Goal: Transaction & Acquisition: Obtain resource

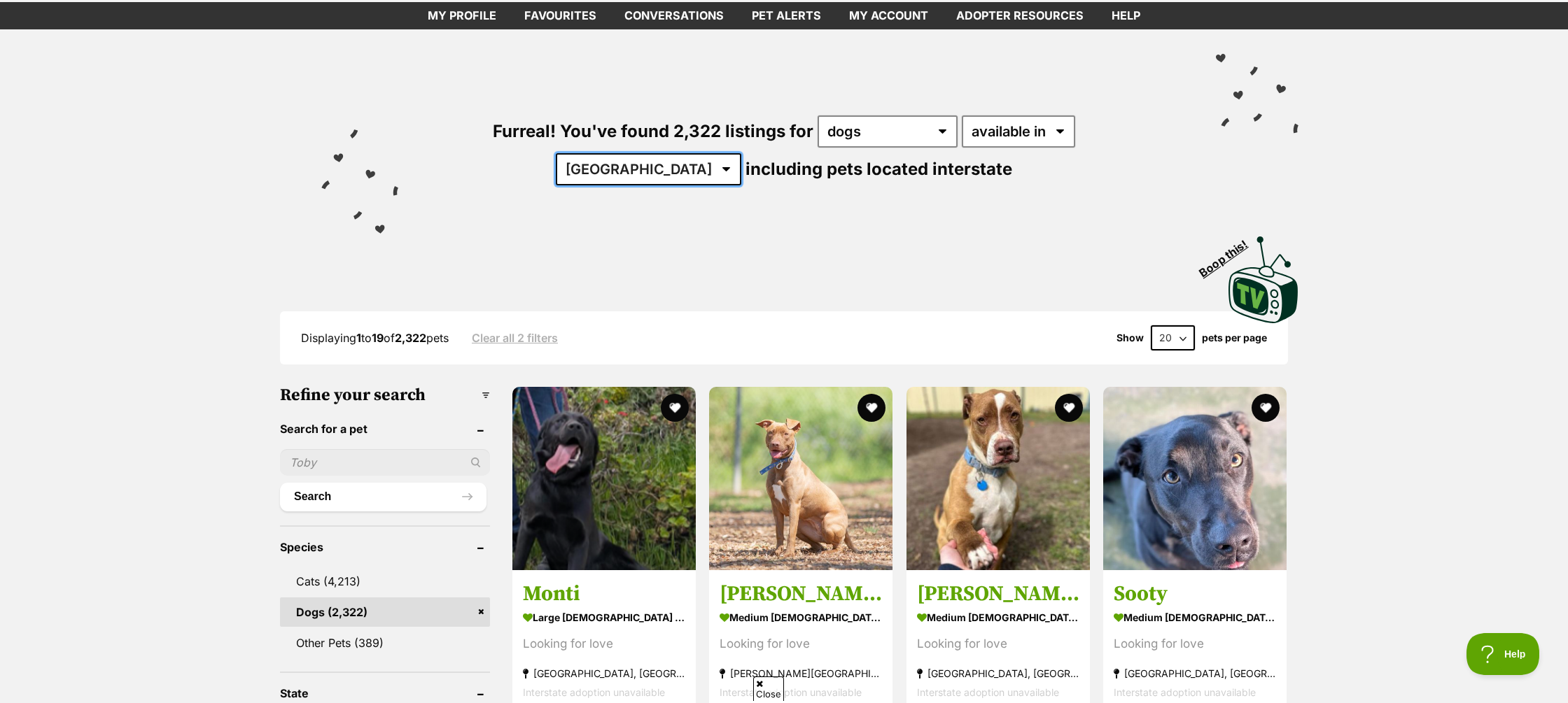
click at [741, 153] on select "Australia ACT NSW NT QLD SA TAS VIC WA" at bounding box center [648, 169] width 185 height 32
select select "WA"
click at [741, 154] on select "Australia ACT NSW NT QLD SA TAS VIC WA" at bounding box center [648, 170] width 185 height 32
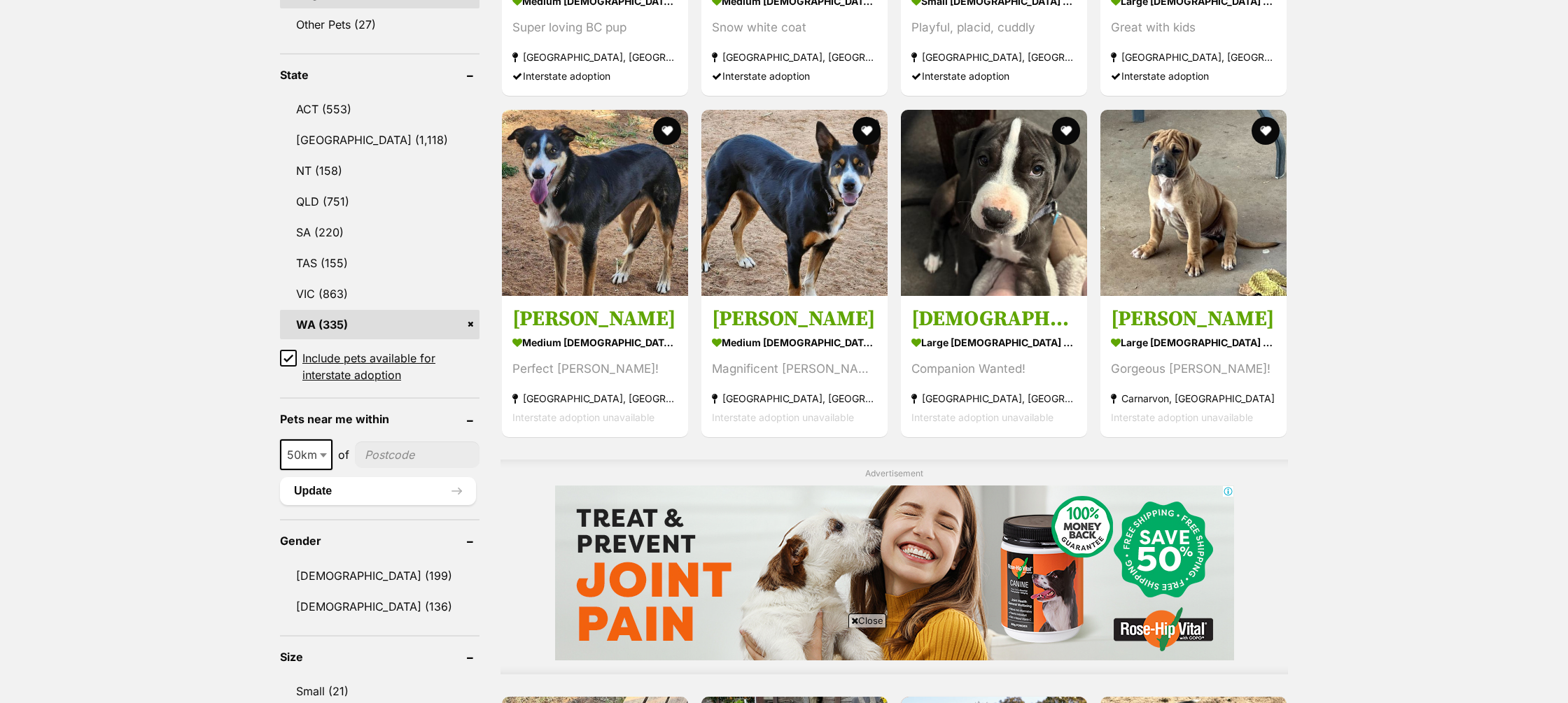
click at [287, 357] on icon at bounding box center [288, 359] width 10 height 10
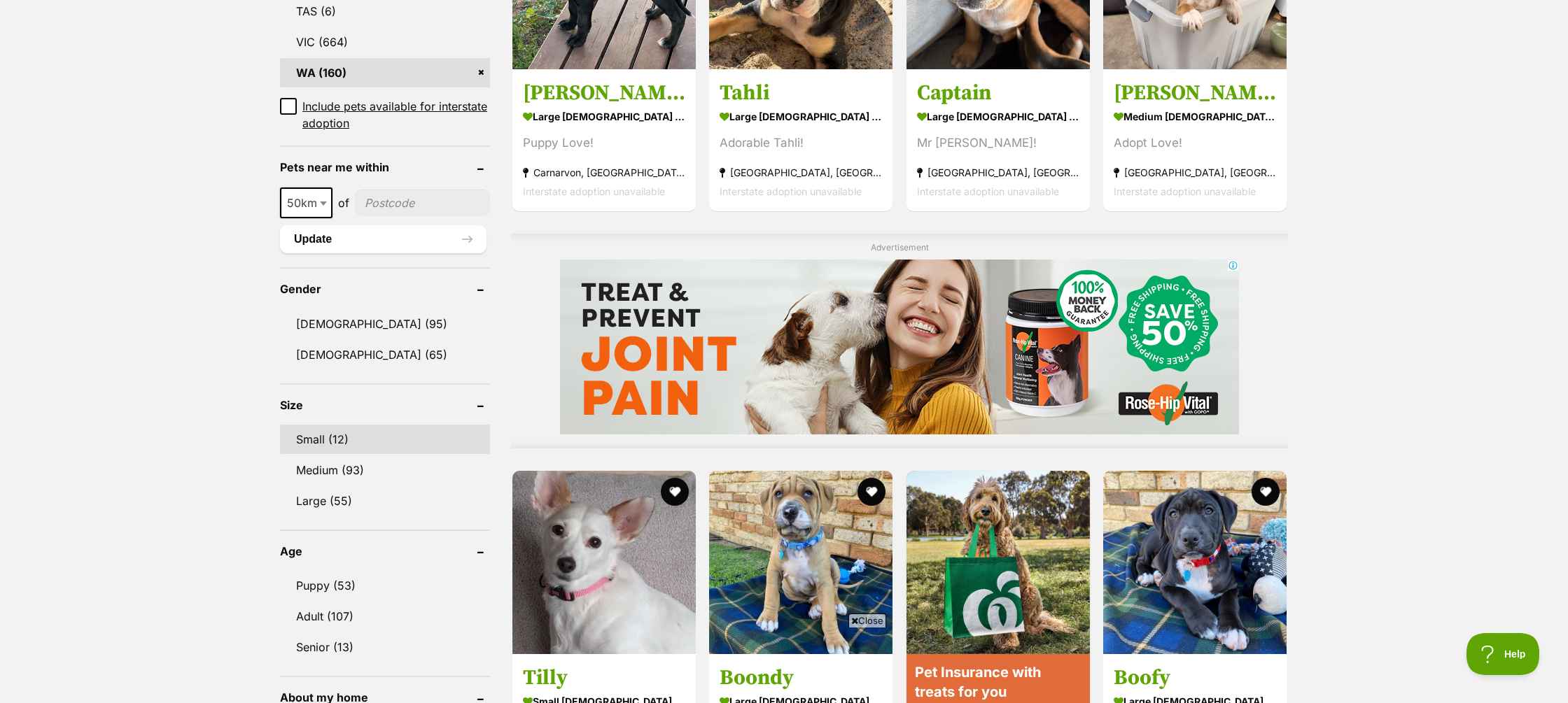
click at [331, 444] on link "Small (12)" at bounding box center [385, 439] width 210 height 30
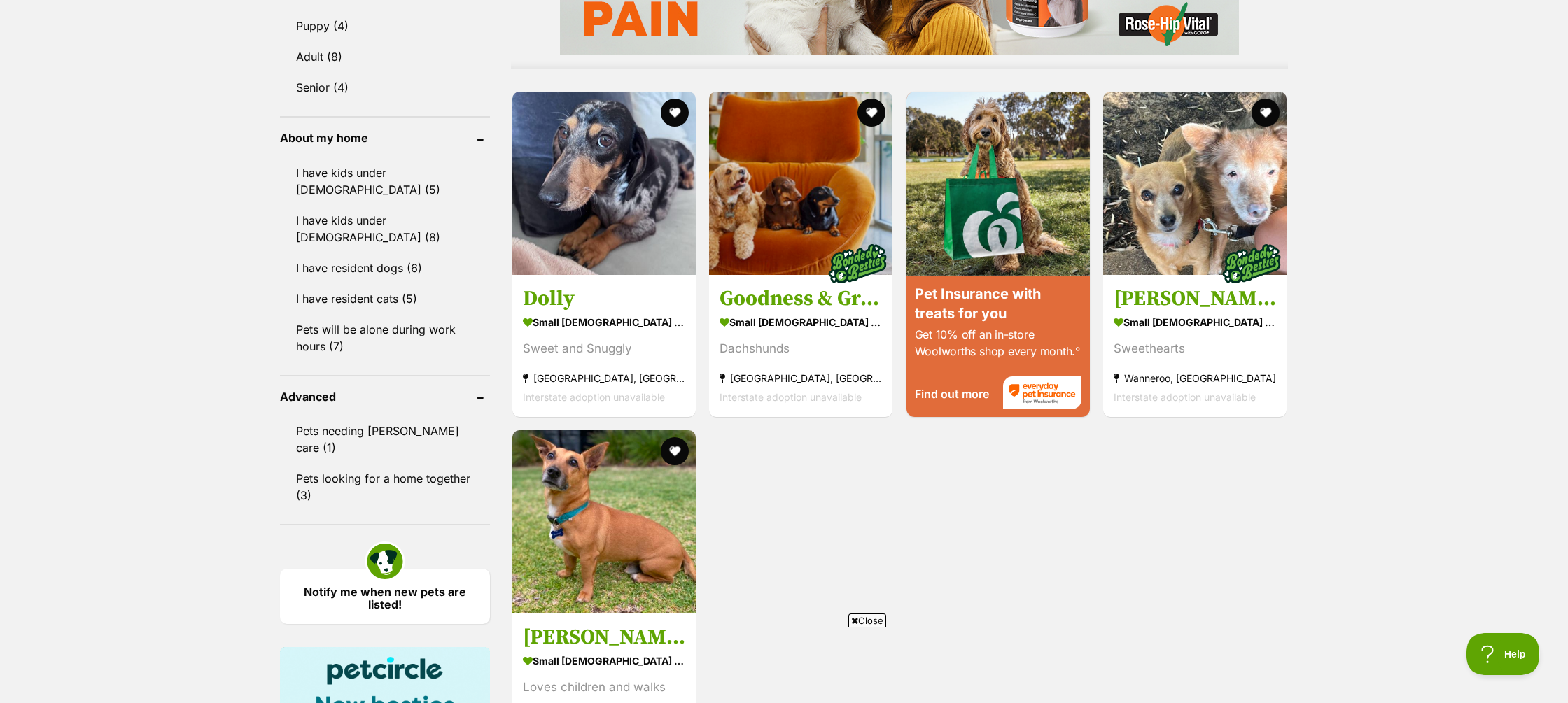
scroll to position [1389, 0]
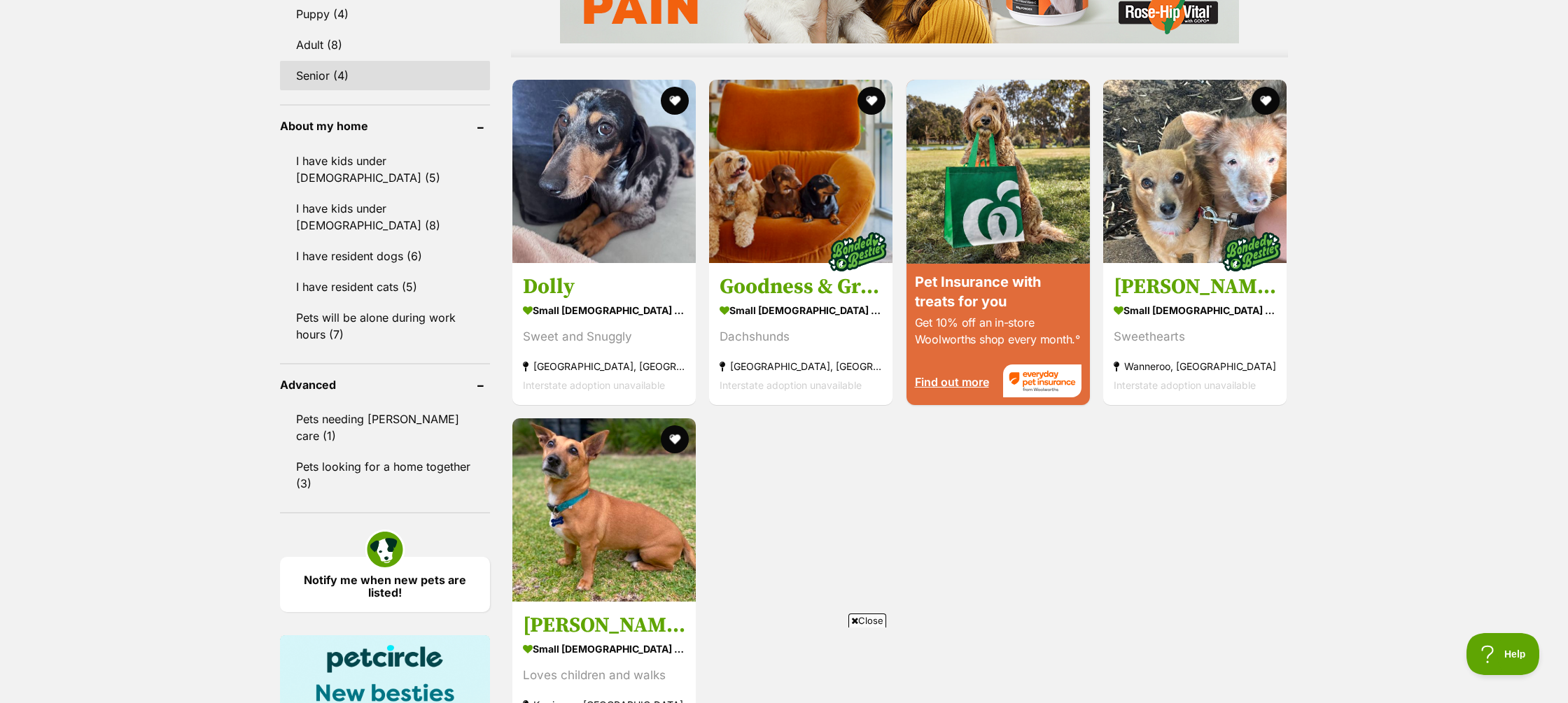
click at [326, 61] on link "Senior (4)" at bounding box center [385, 76] width 210 height 30
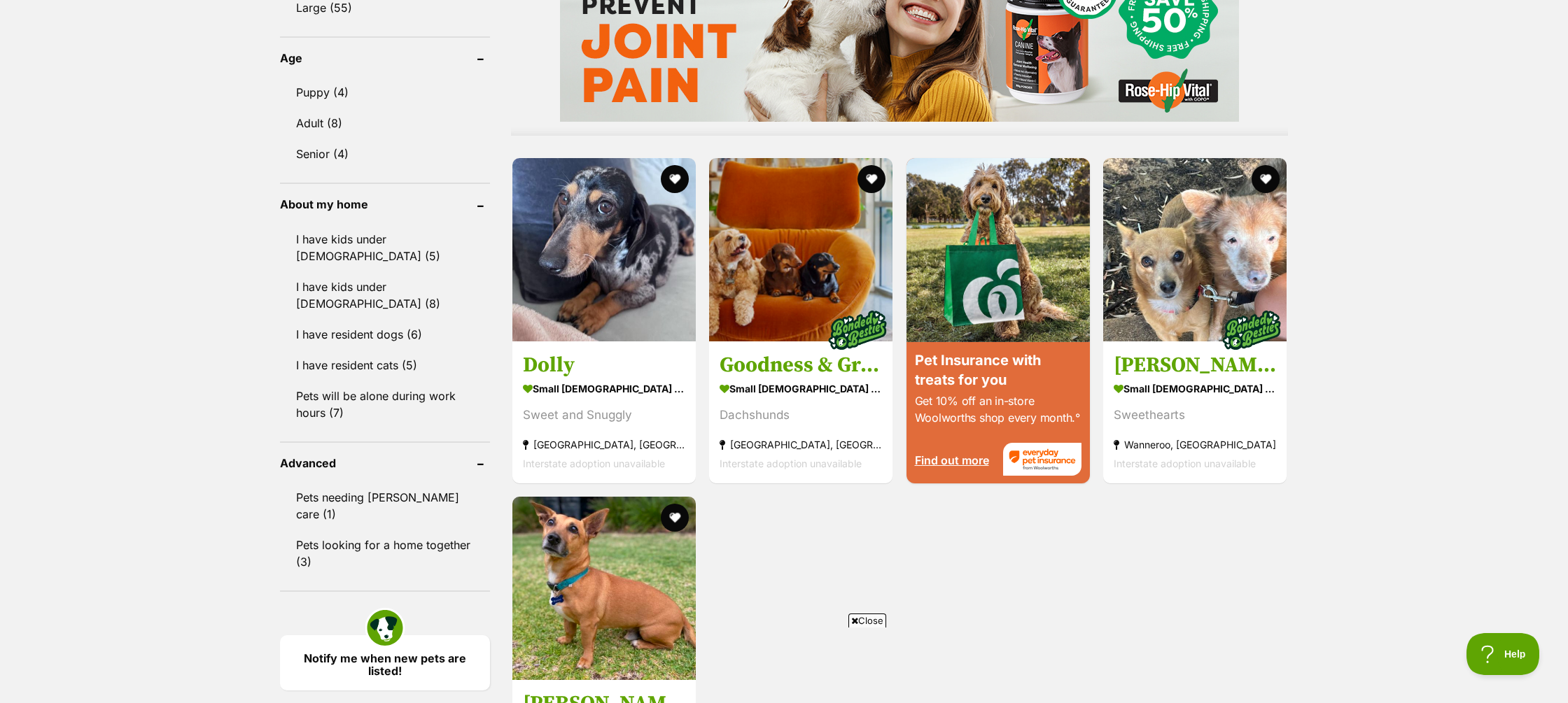
scroll to position [1143, 0]
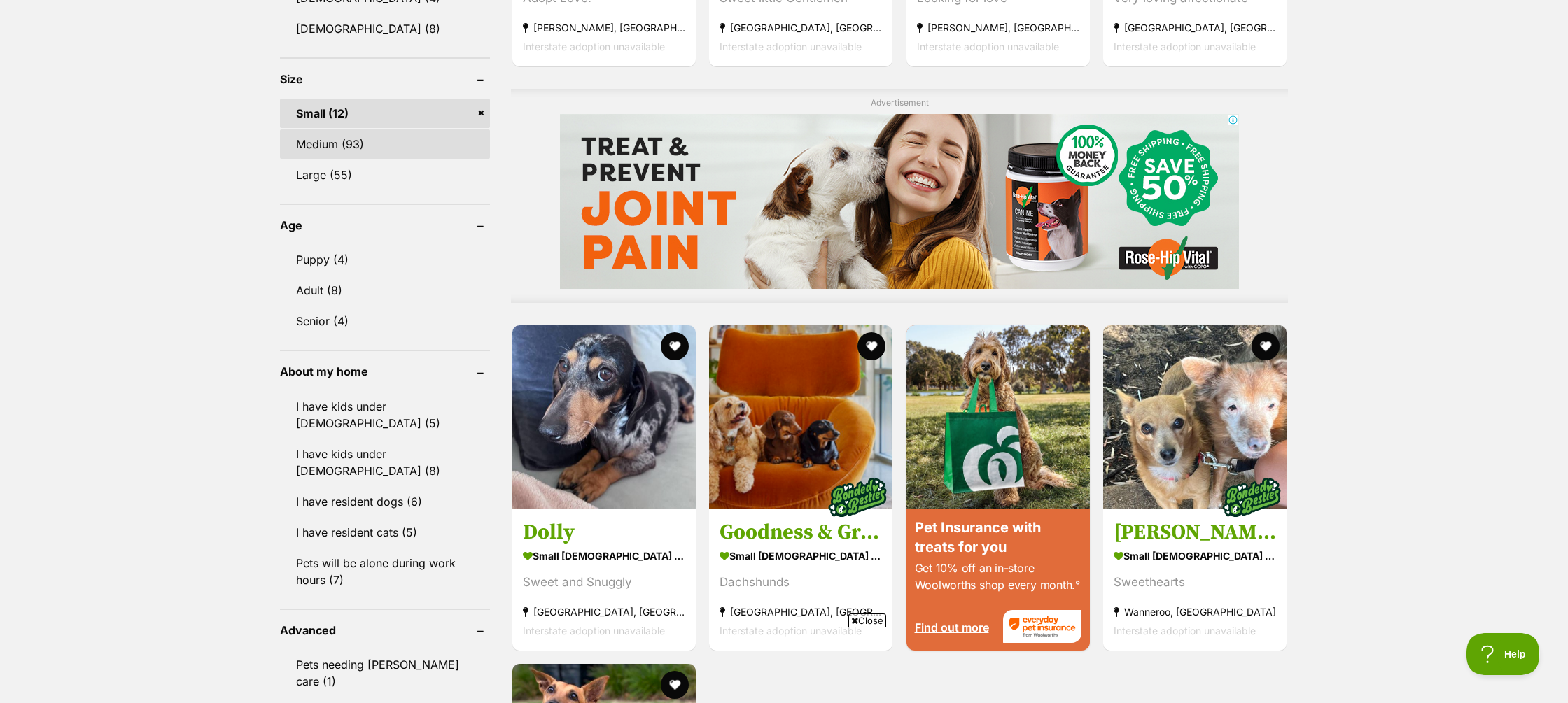
click at [338, 130] on link "Medium (93)" at bounding box center [385, 144] width 210 height 30
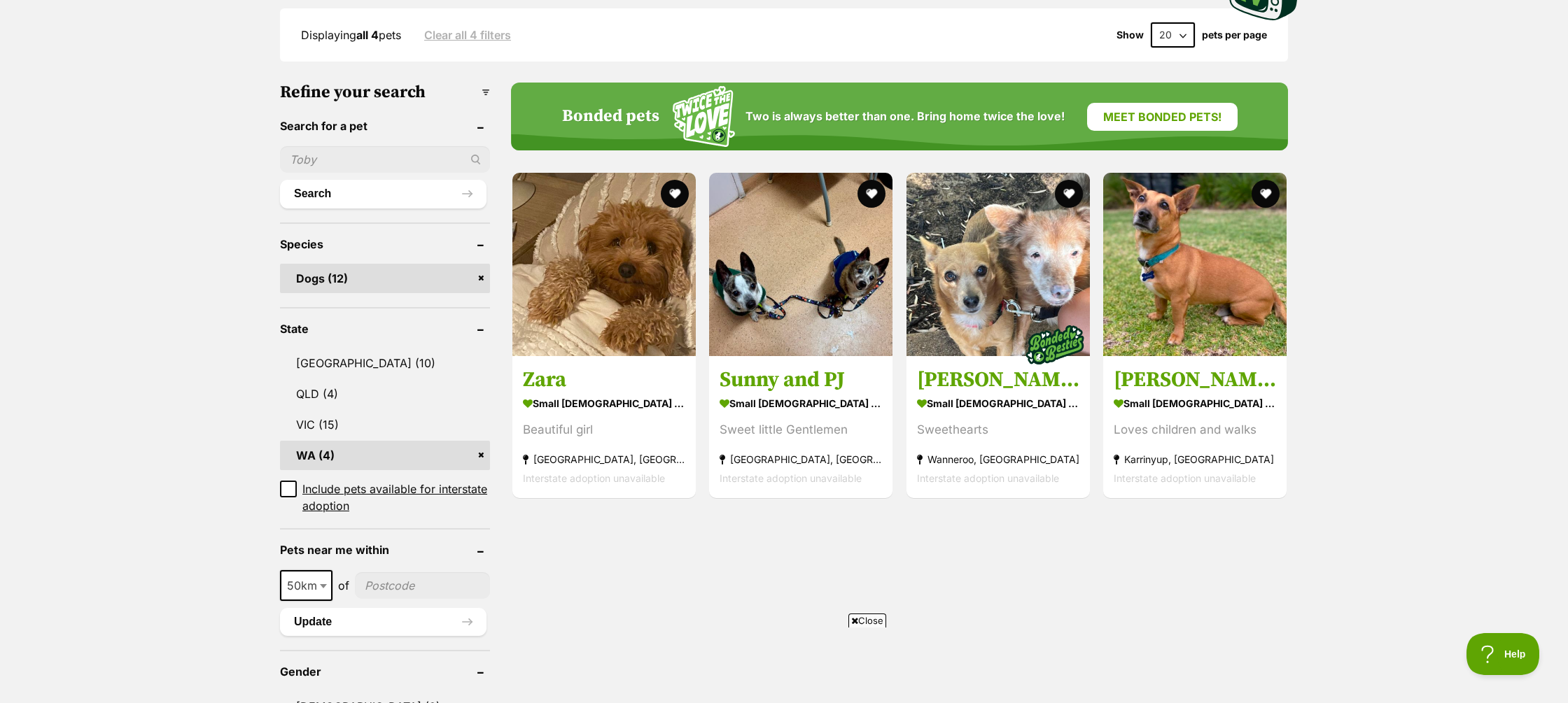
scroll to position [380, 0]
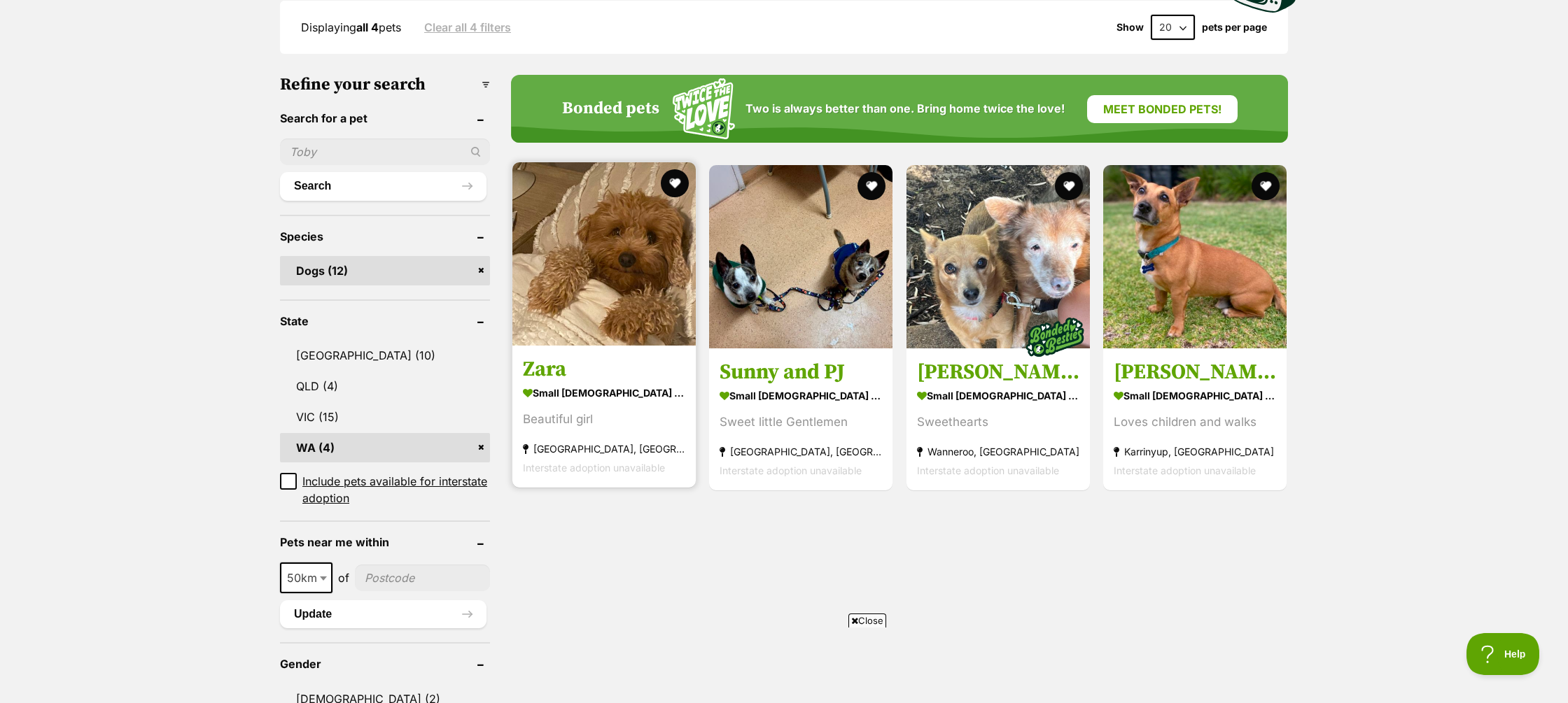
click at [590, 393] on strong "small female Dog" at bounding box center [604, 393] width 162 height 20
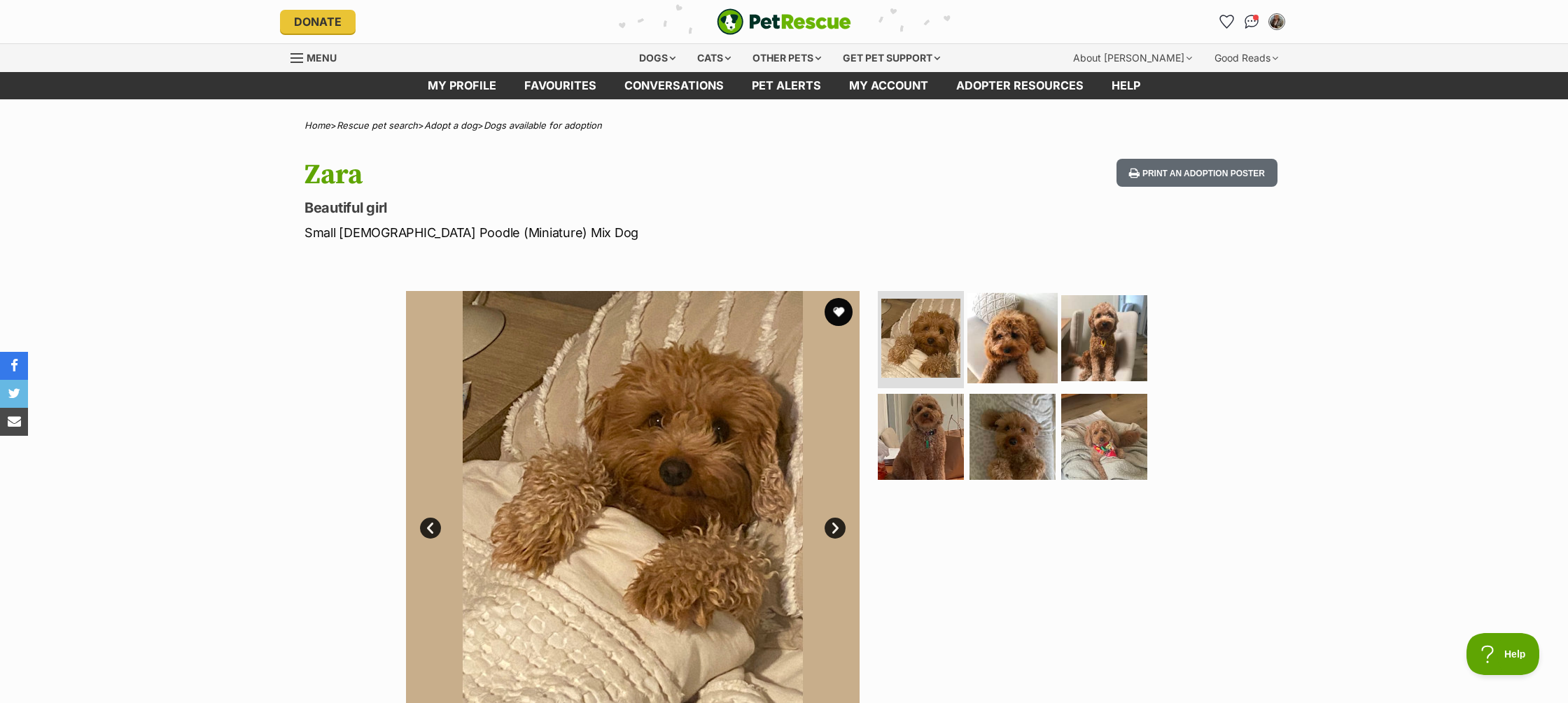
click at [1032, 362] on img at bounding box center [1012, 337] width 90 height 90
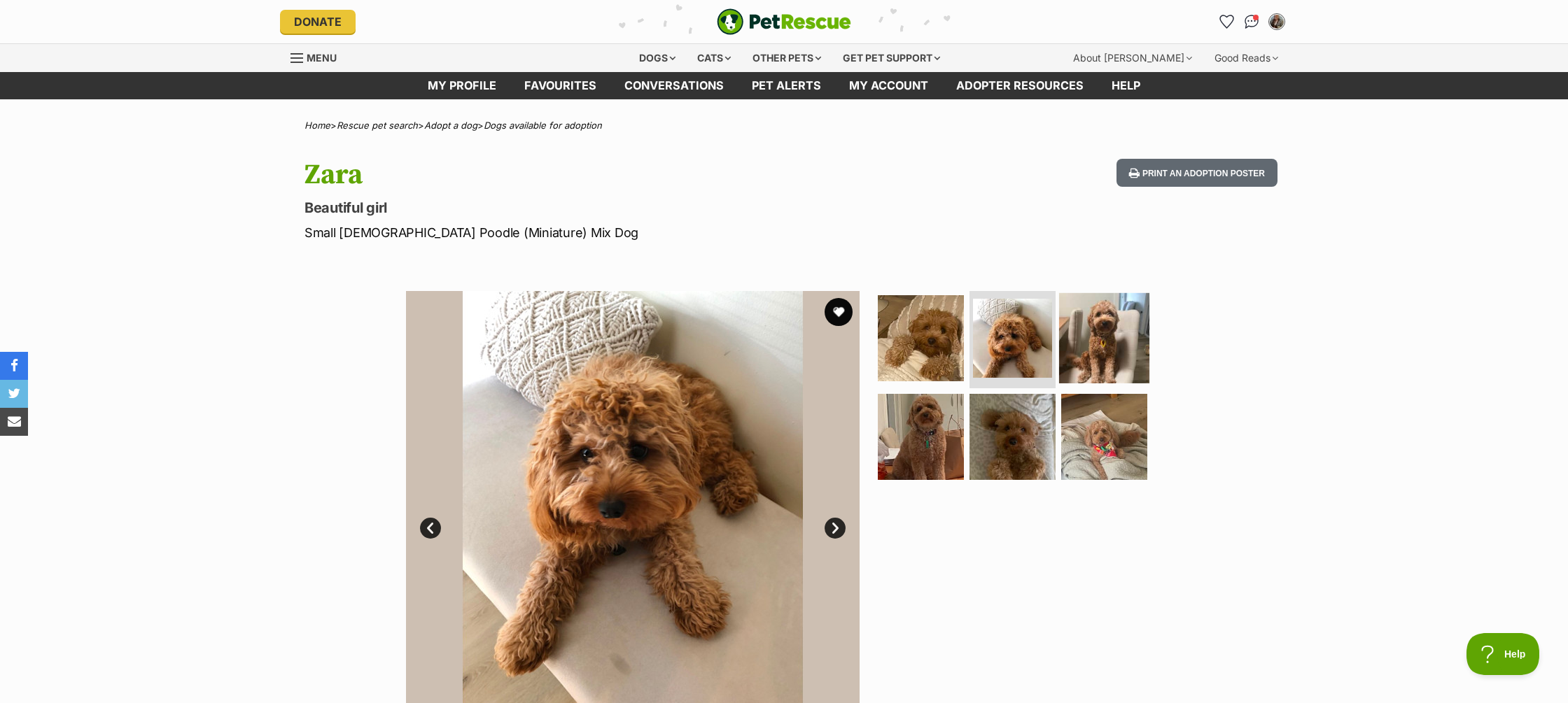
click at [1102, 361] on img at bounding box center [1104, 337] width 90 height 90
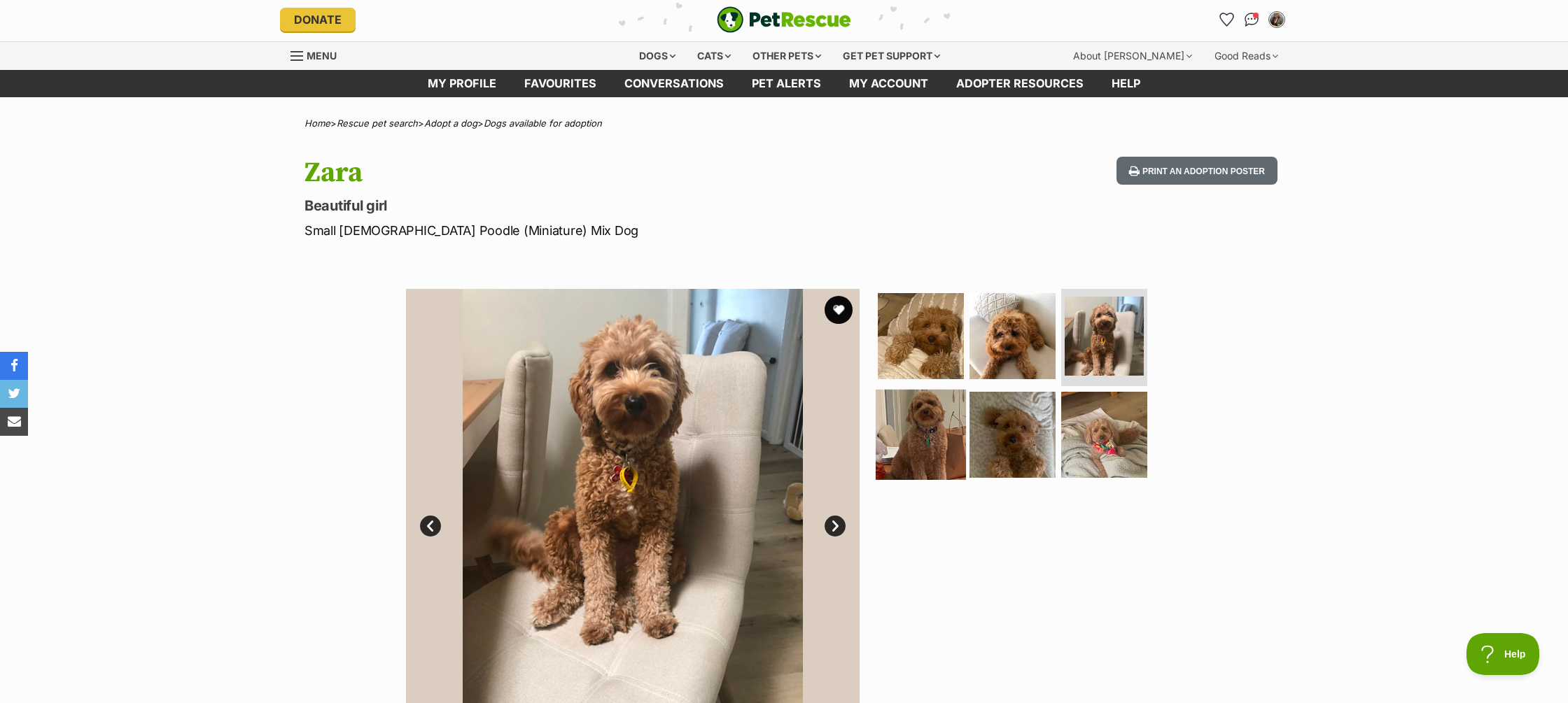
click at [938, 416] on img at bounding box center [920, 434] width 90 height 90
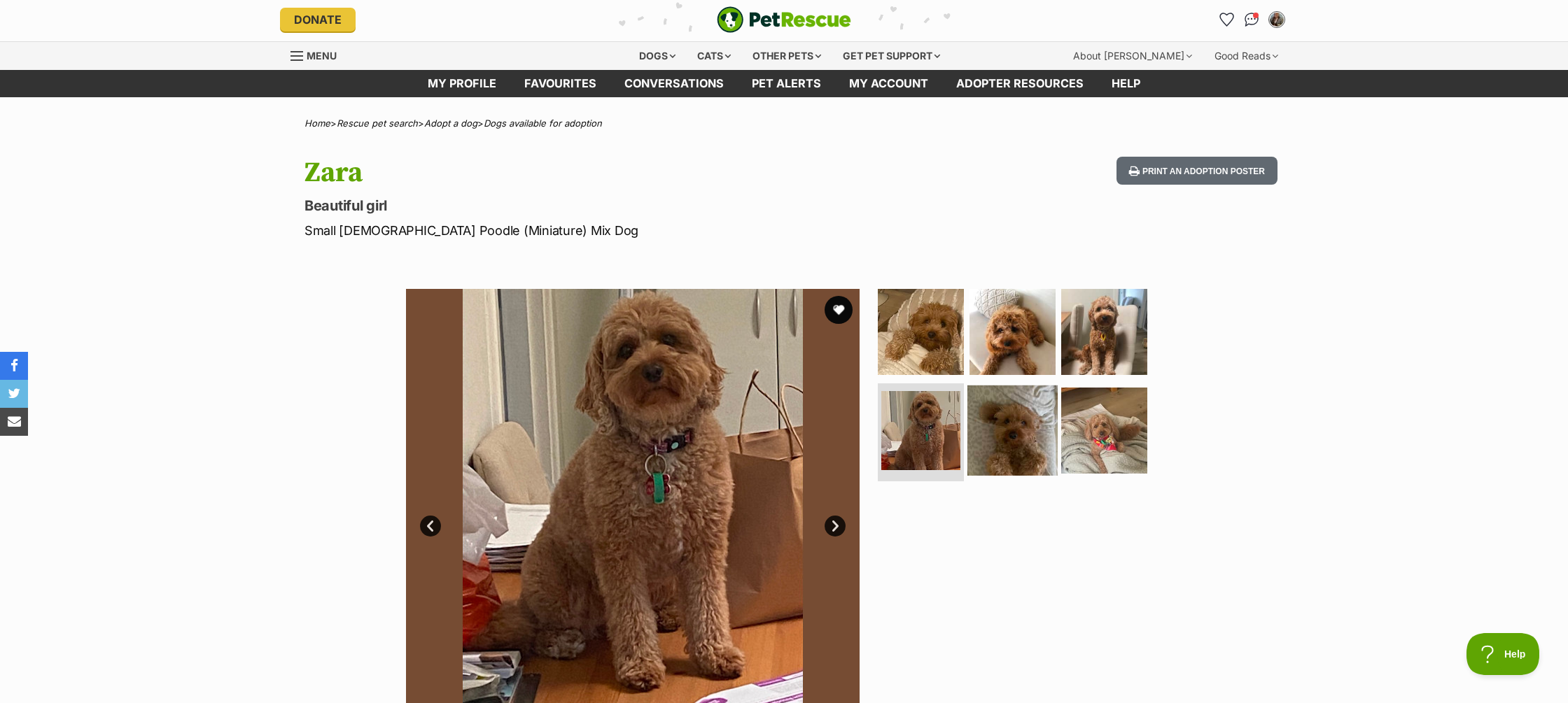
click at [1015, 418] on img at bounding box center [1012, 430] width 90 height 90
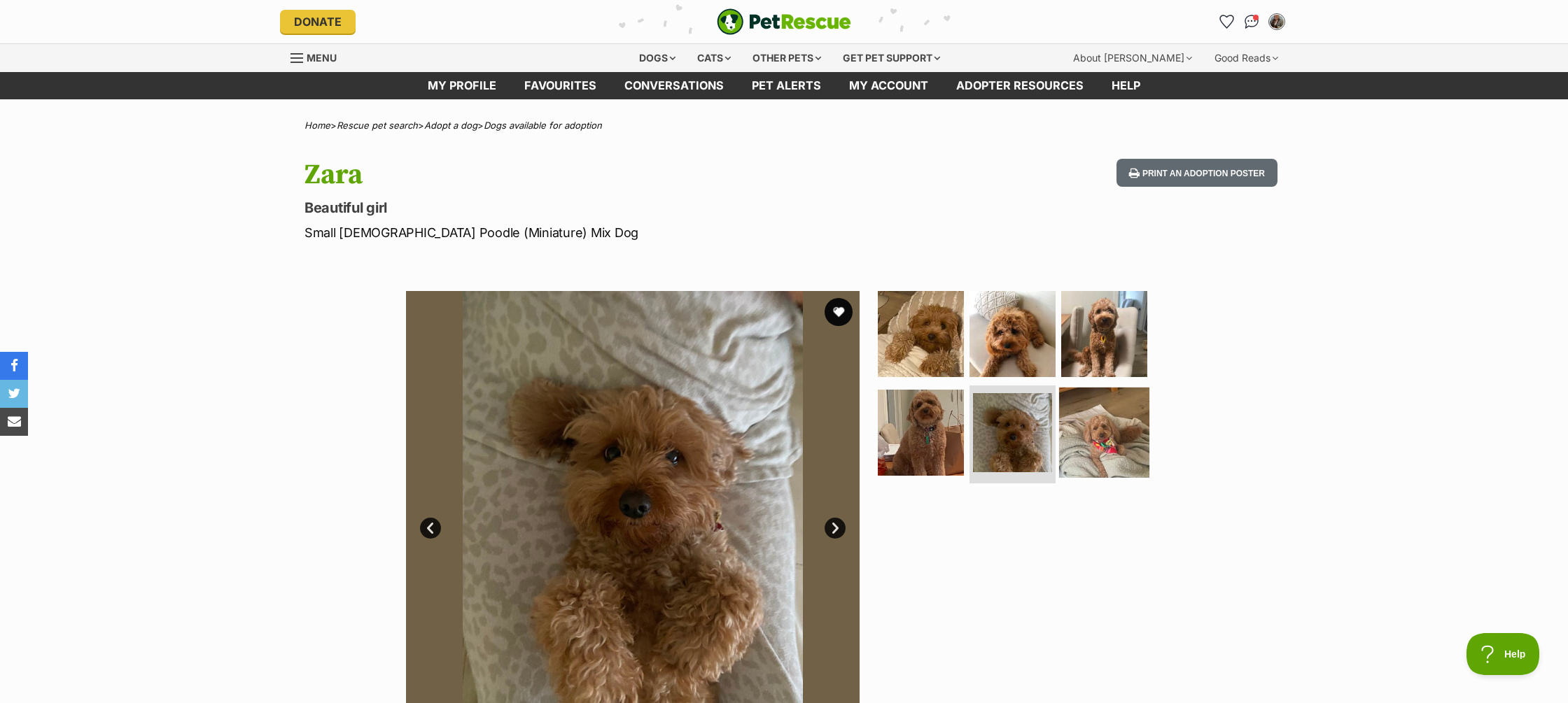
click at [1099, 427] on img at bounding box center [1104, 432] width 90 height 90
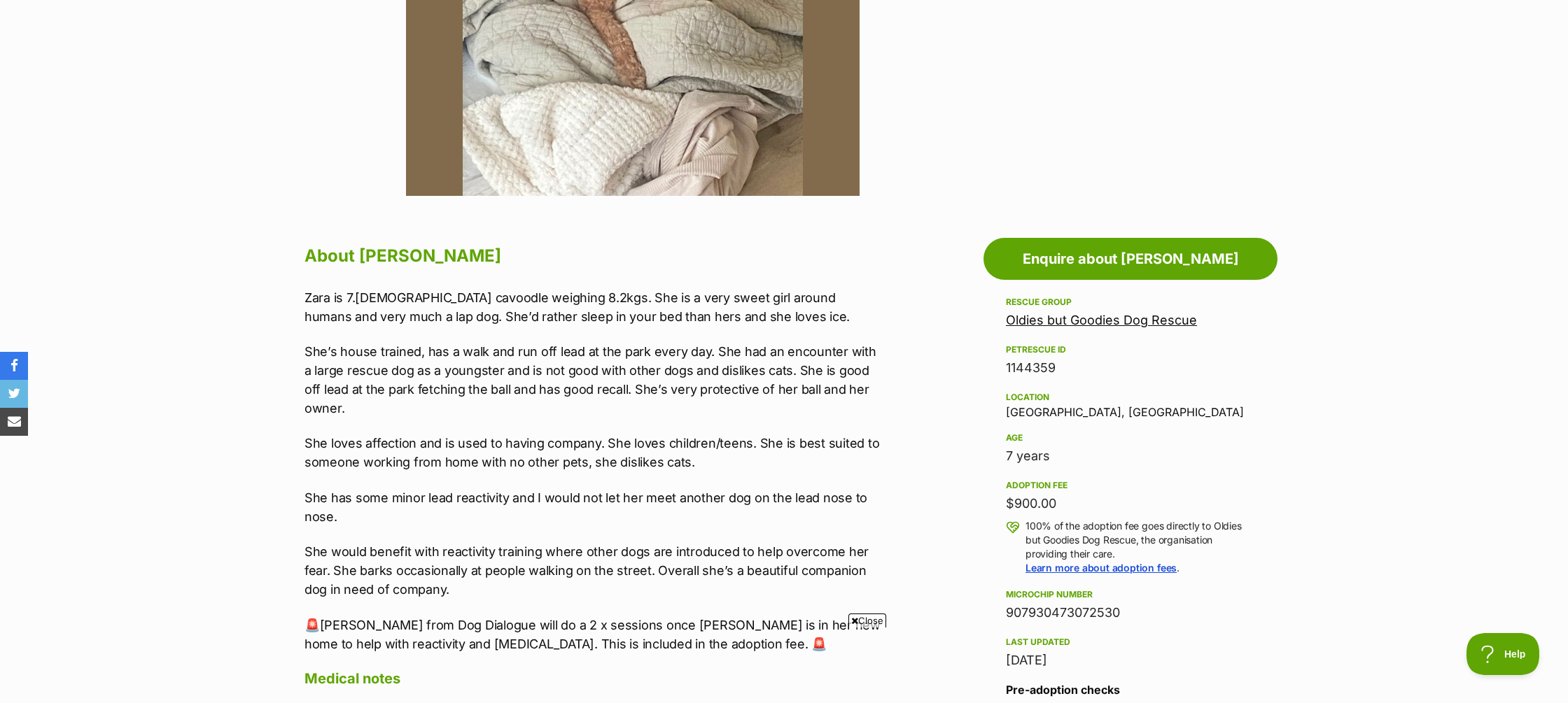
scroll to position [551, 0]
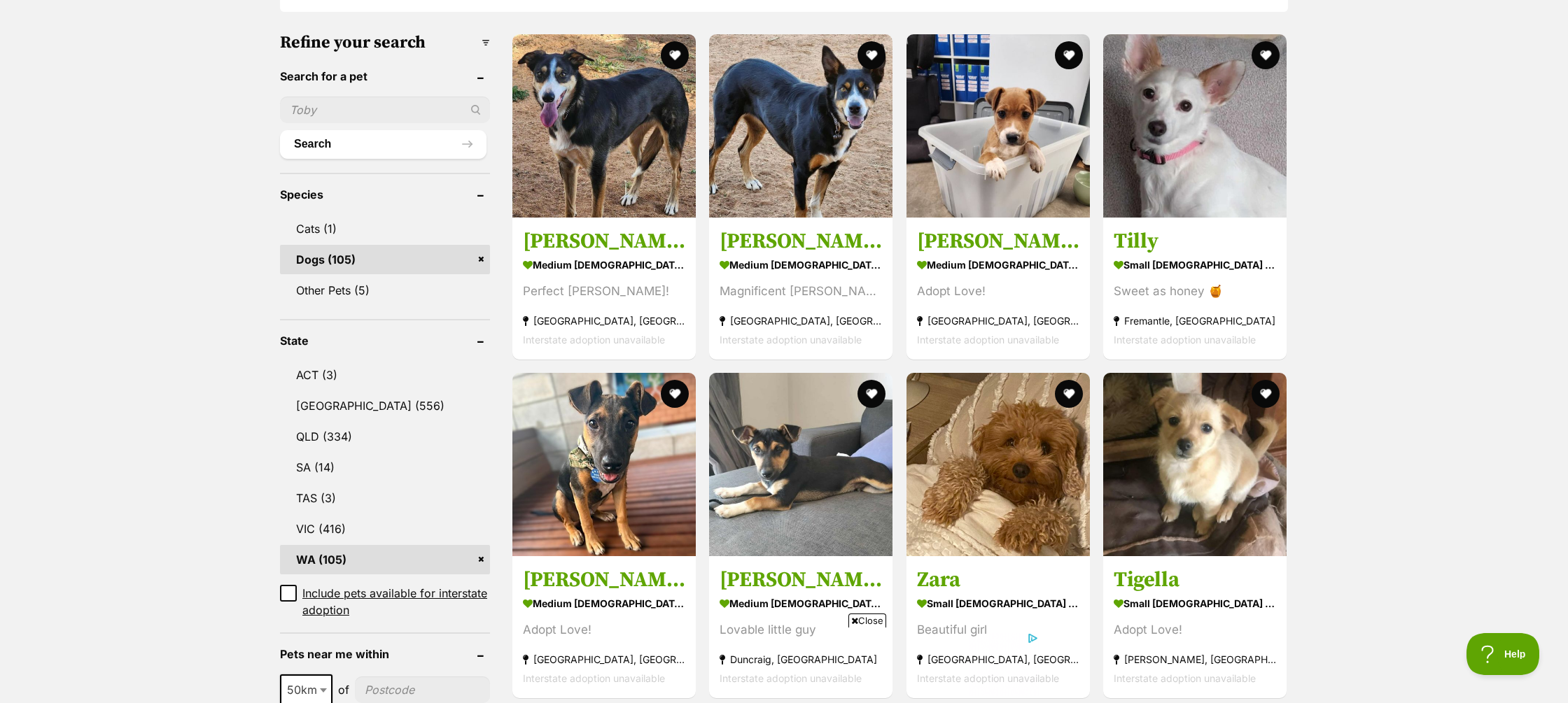
scroll to position [422, 0]
click at [1176, 263] on strong "small [DEMOGRAPHIC_DATA] Dog" at bounding box center [1195, 263] width 162 height 20
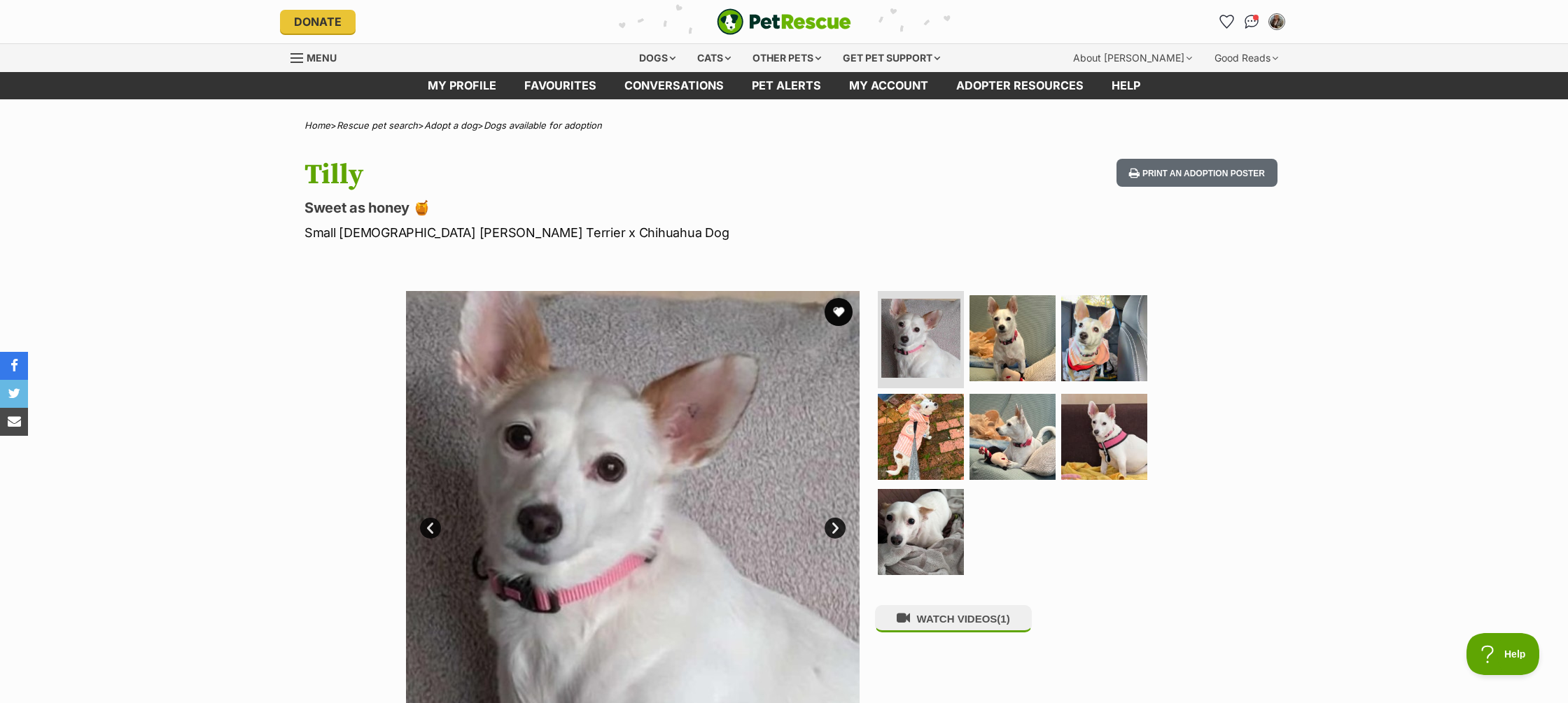
scroll to position [2, 0]
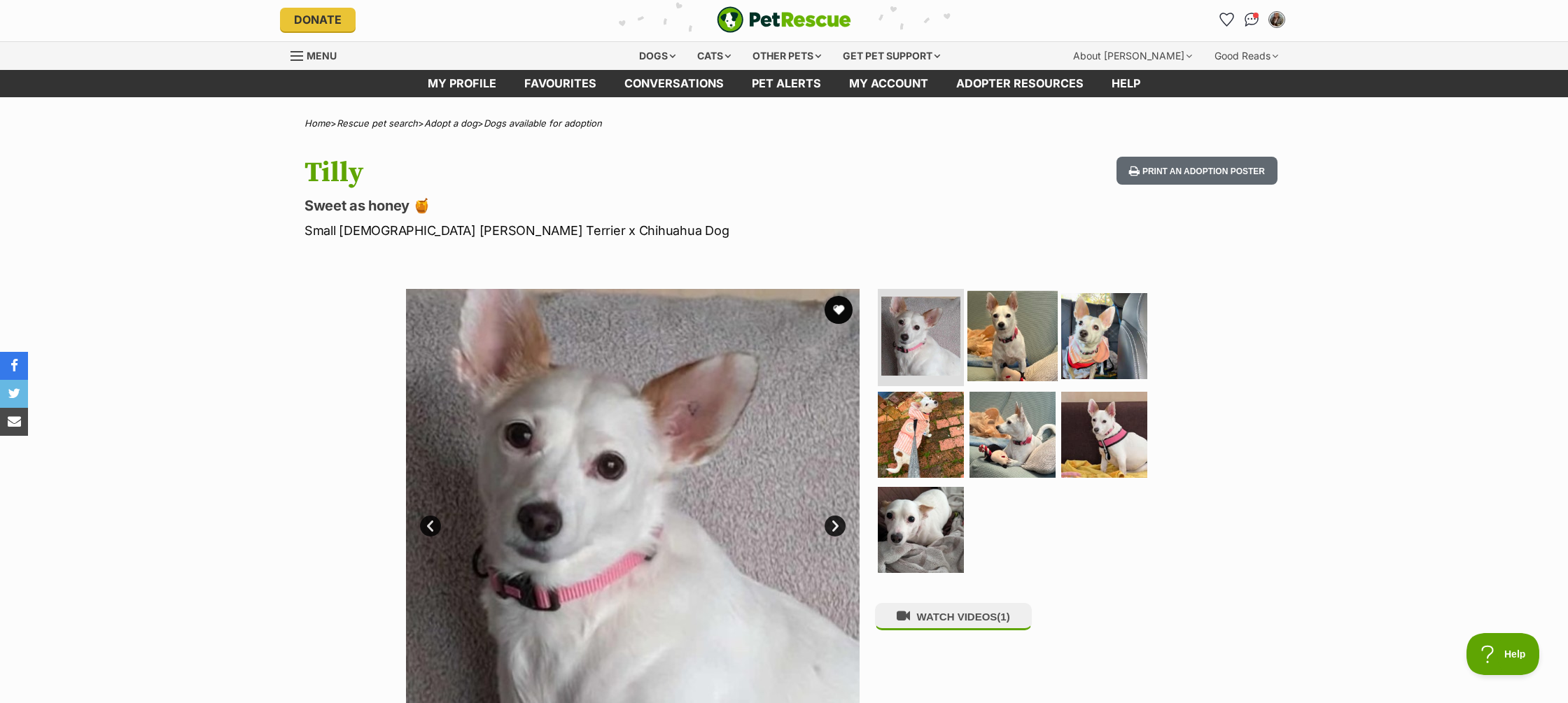
click at [1023, 339] on img at bounding box center [1012, 335] width 90 height 90
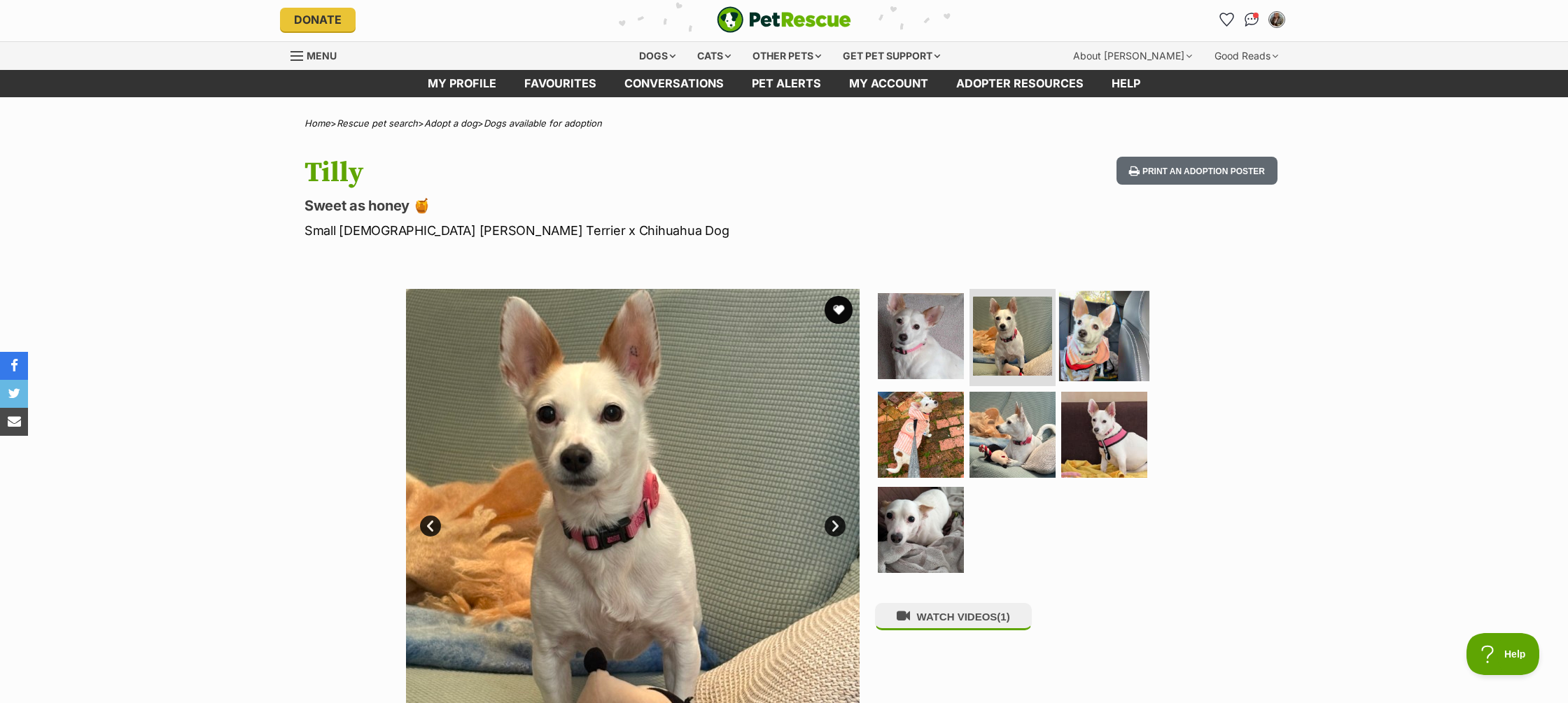
scroll to position [0, 0]
click at [1090, 339] on img at bounding box center [1104, 335] width 90 height 90
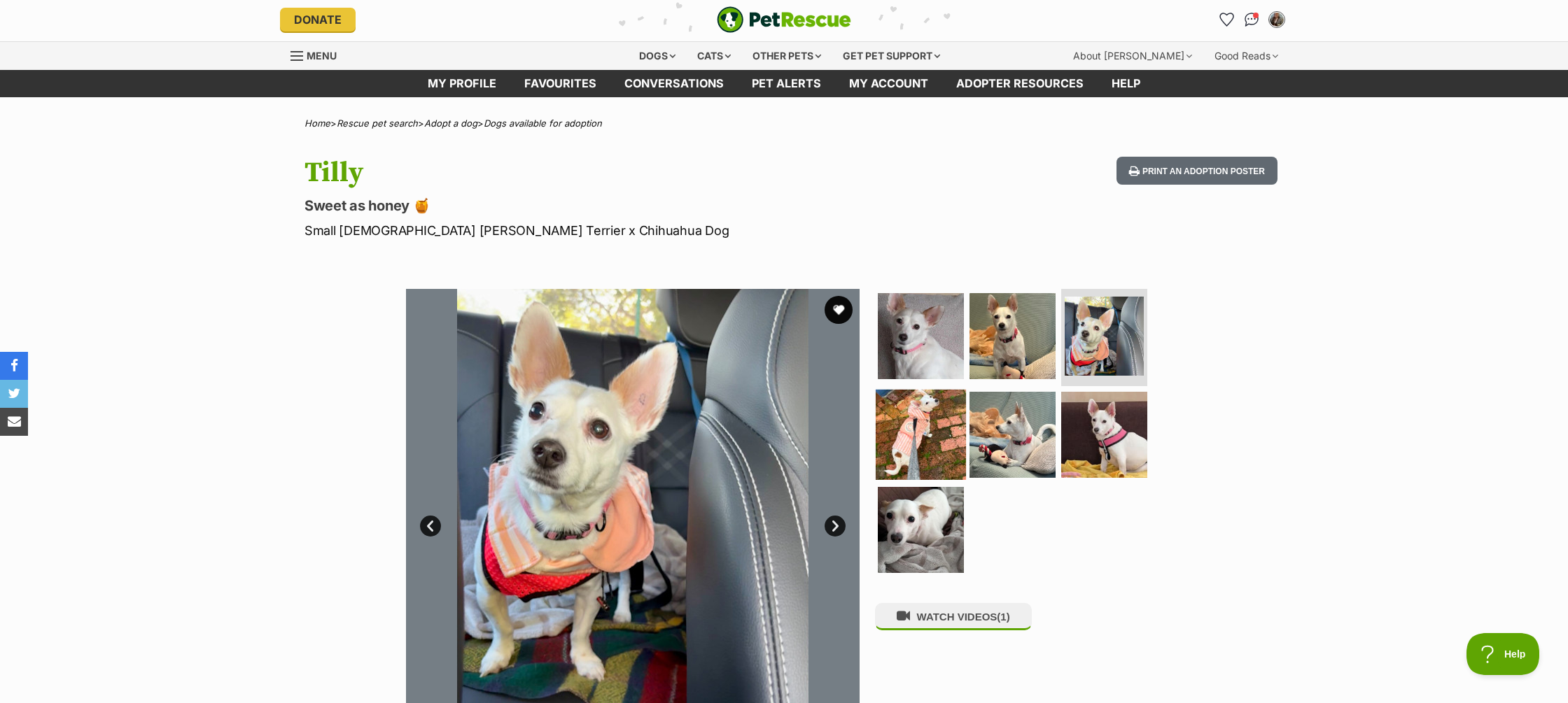
click at [932, 431] on img at bounding box center [920, 434] width 90 height 90
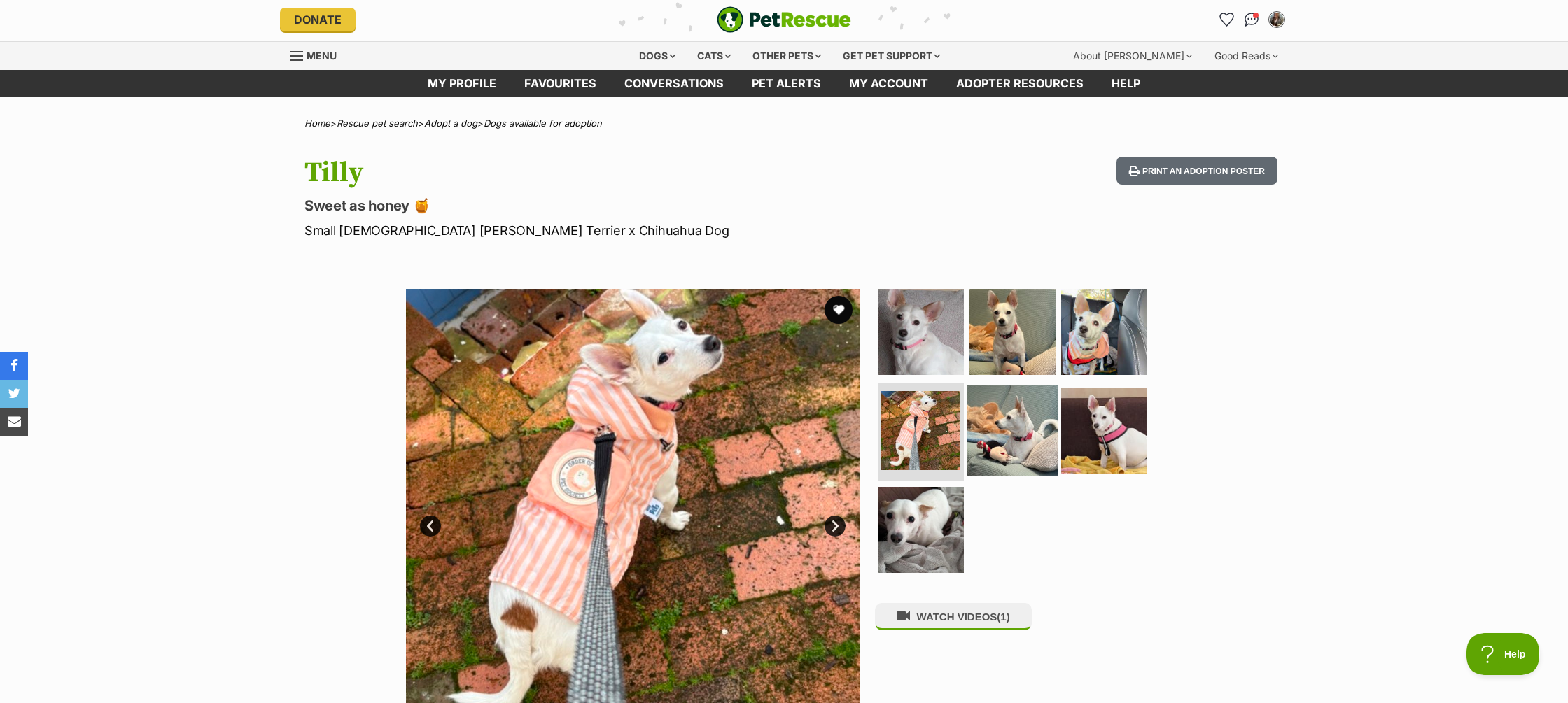
click at [999, 434] on img at bounding box center [1012, 430] width 90 height 90
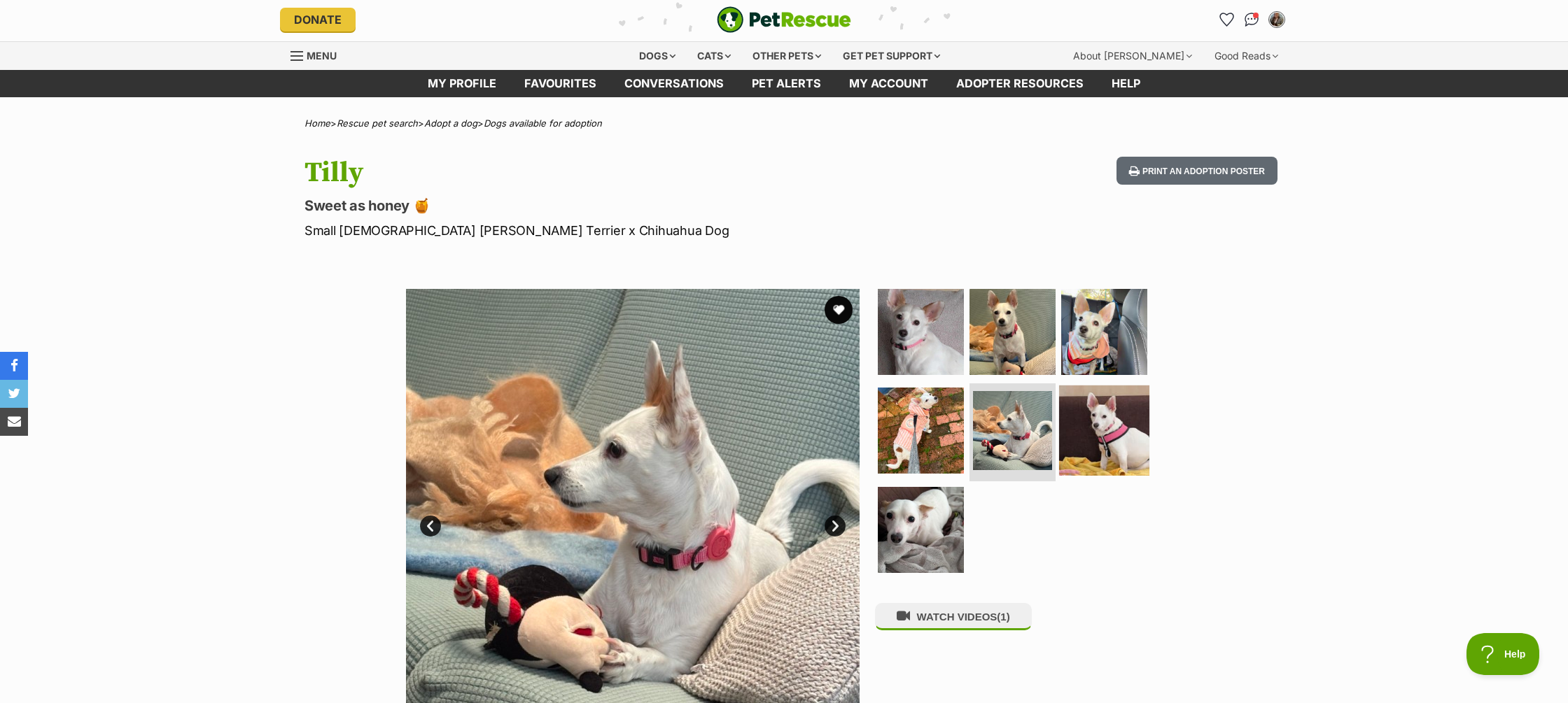
click at [1092, 436] on img at bounding box center [1104, 430] width 90 height 90
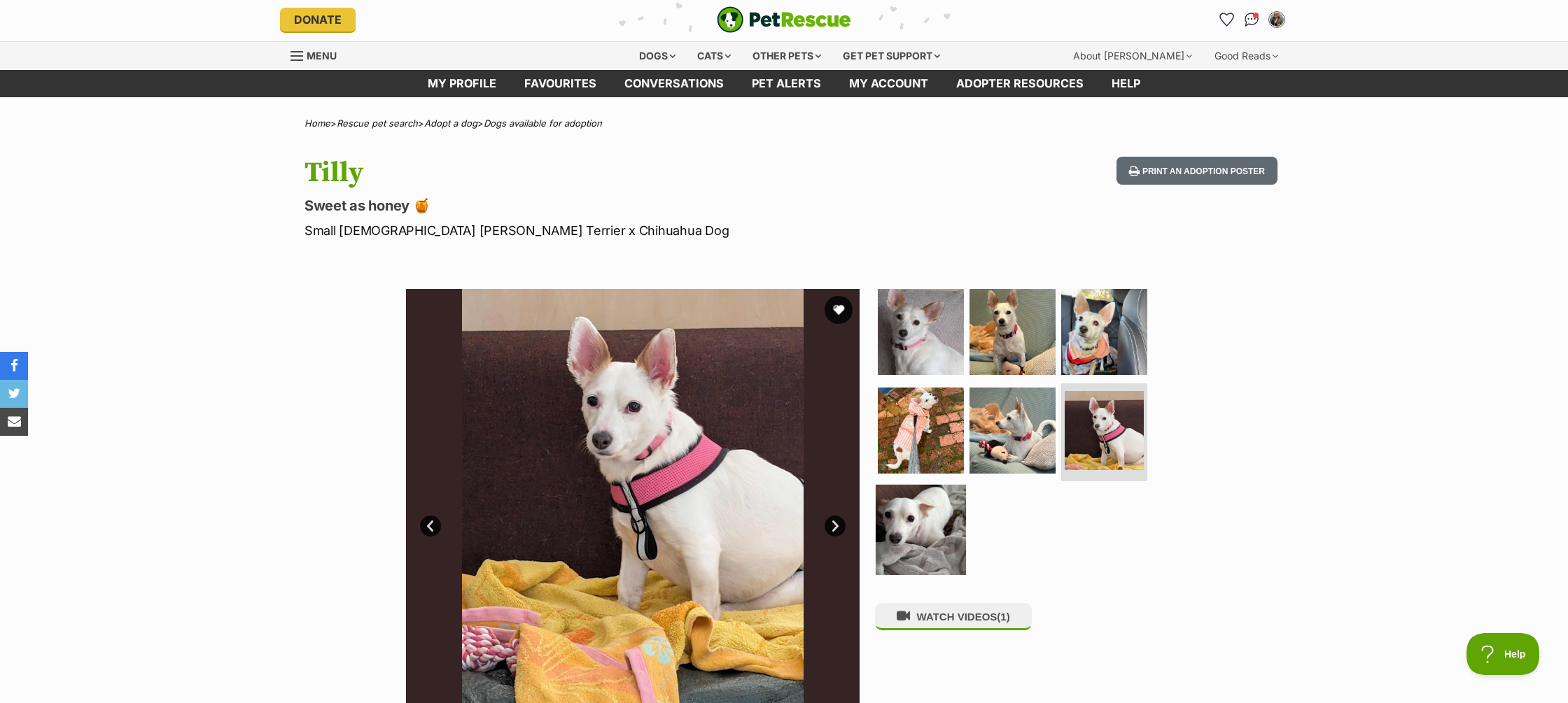
click at [893, 529] on img at bounding box center [920, 529] width 90 height 90
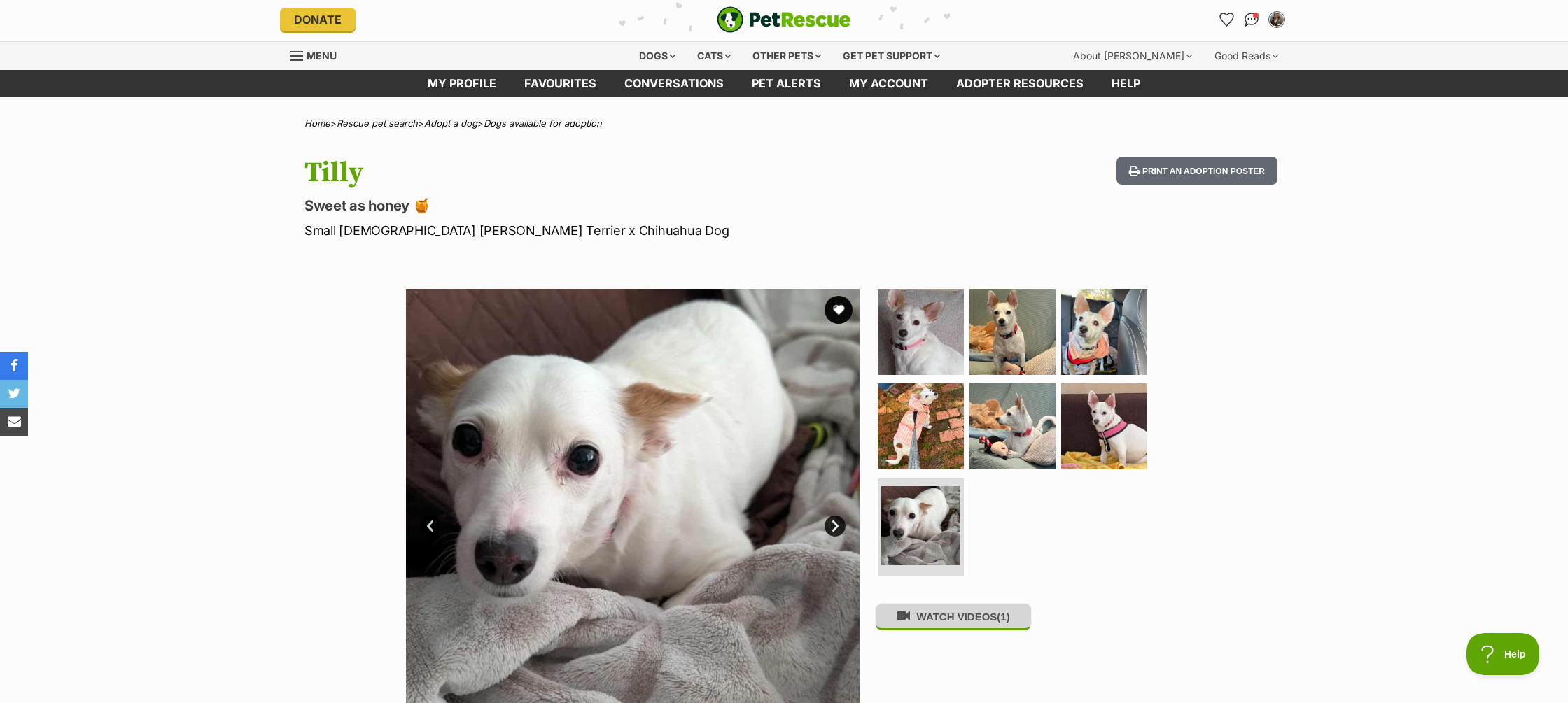
click at [942, 624] on button "WATCH VIDEOS (1)" at bounding box center [953, 617] width 157 height 27
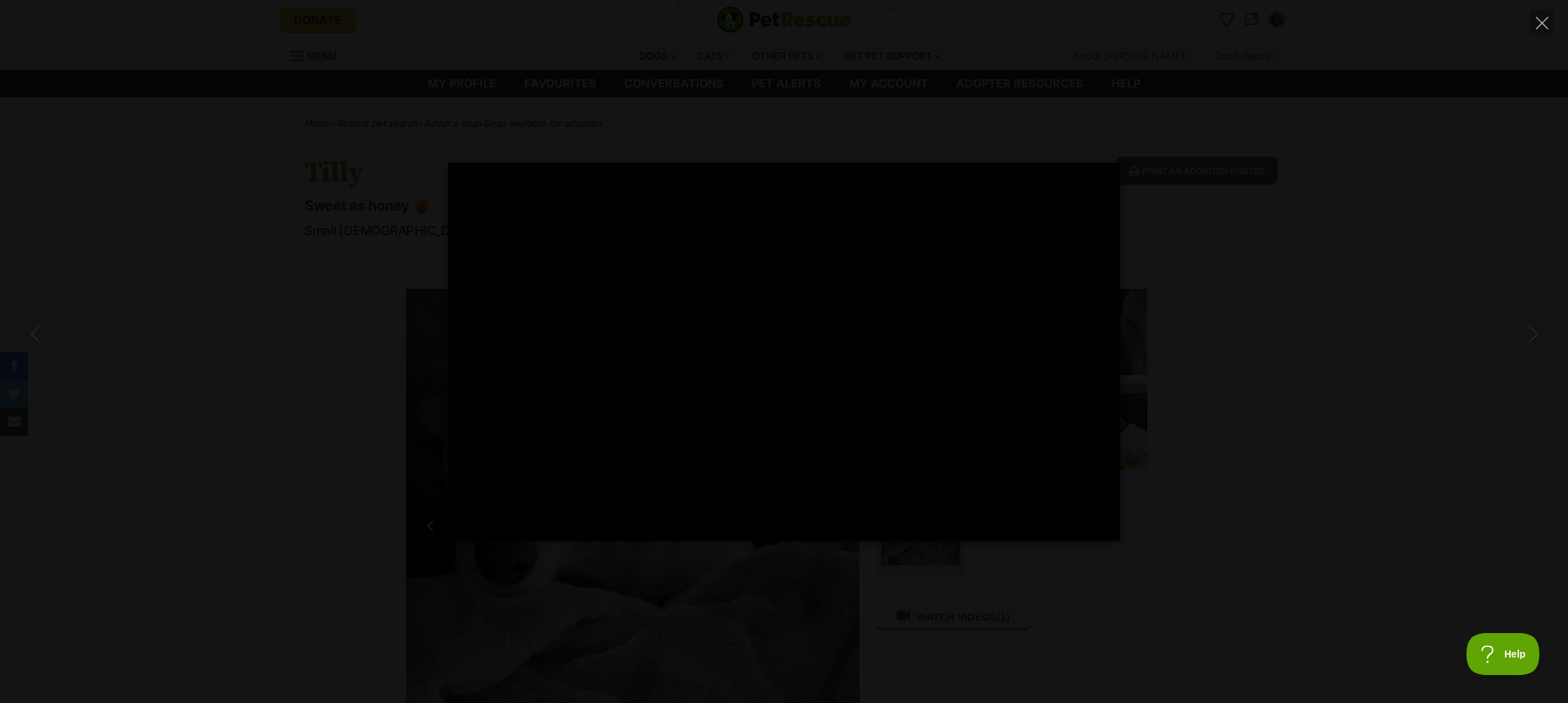
type input "100"
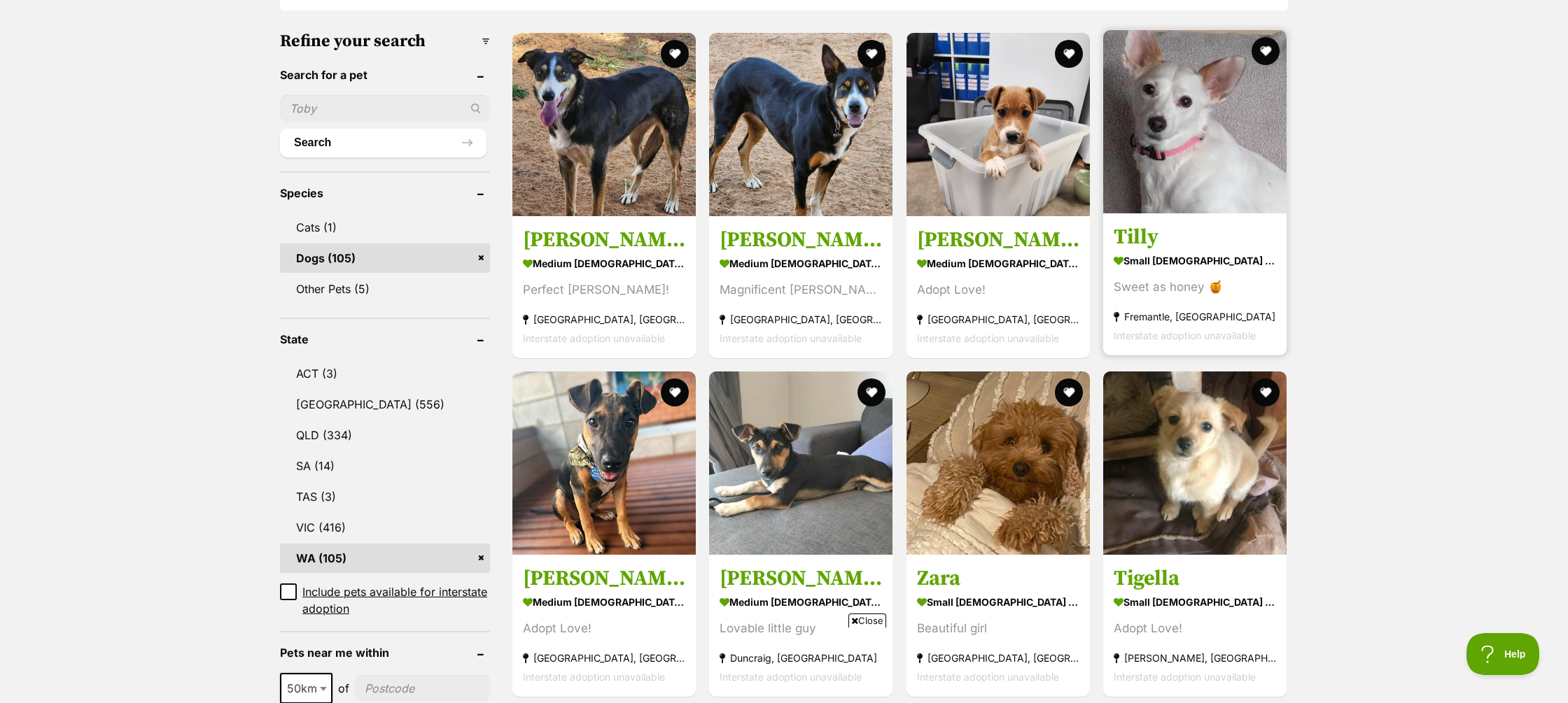
click at [1141, 237] on h3 "Tilly" at bounding box center [1195, 237] width 162 height 27
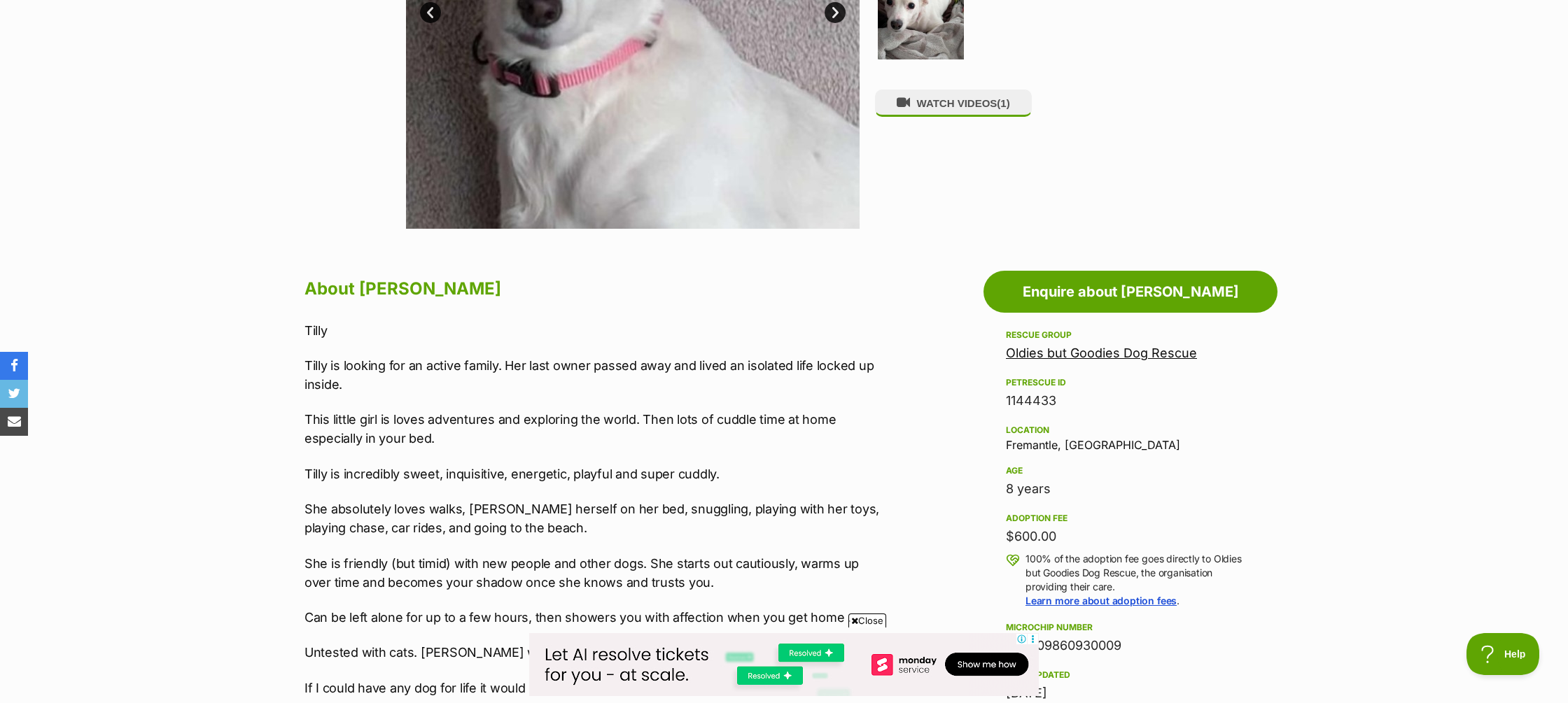
scroll to position [516, 0]
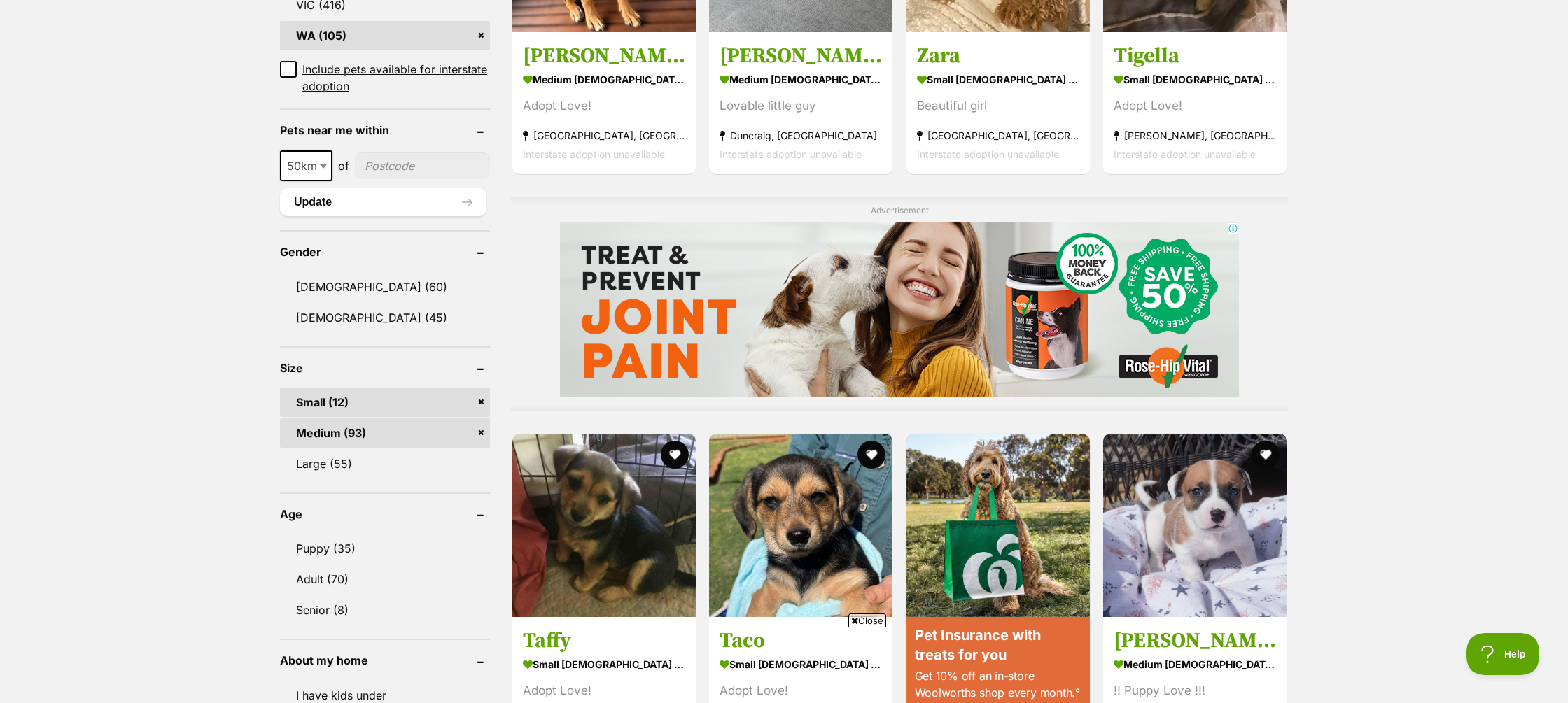
click at [483, 401] on link "Small (12)" at bounding box center [385, 402] width 210 height 30
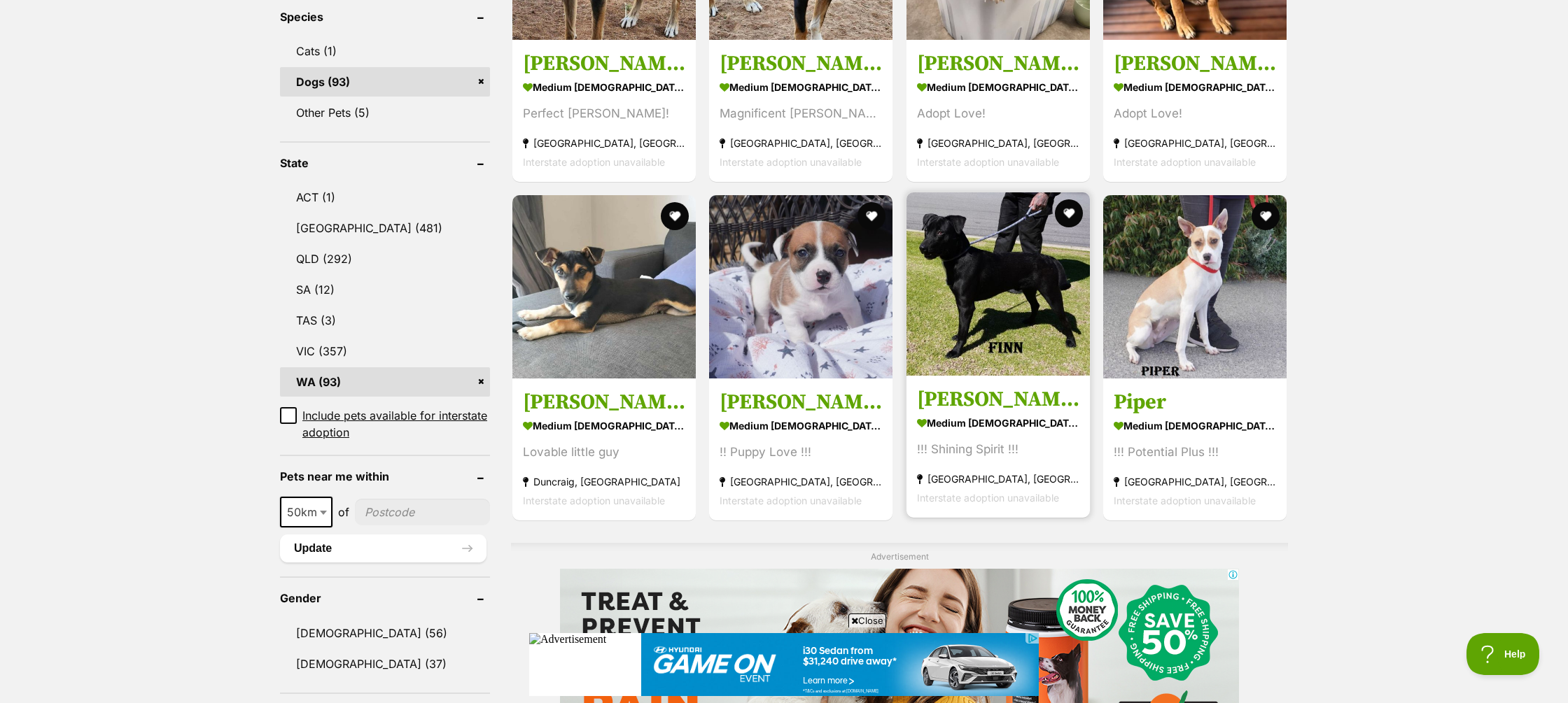
scroll to position [601, 0]
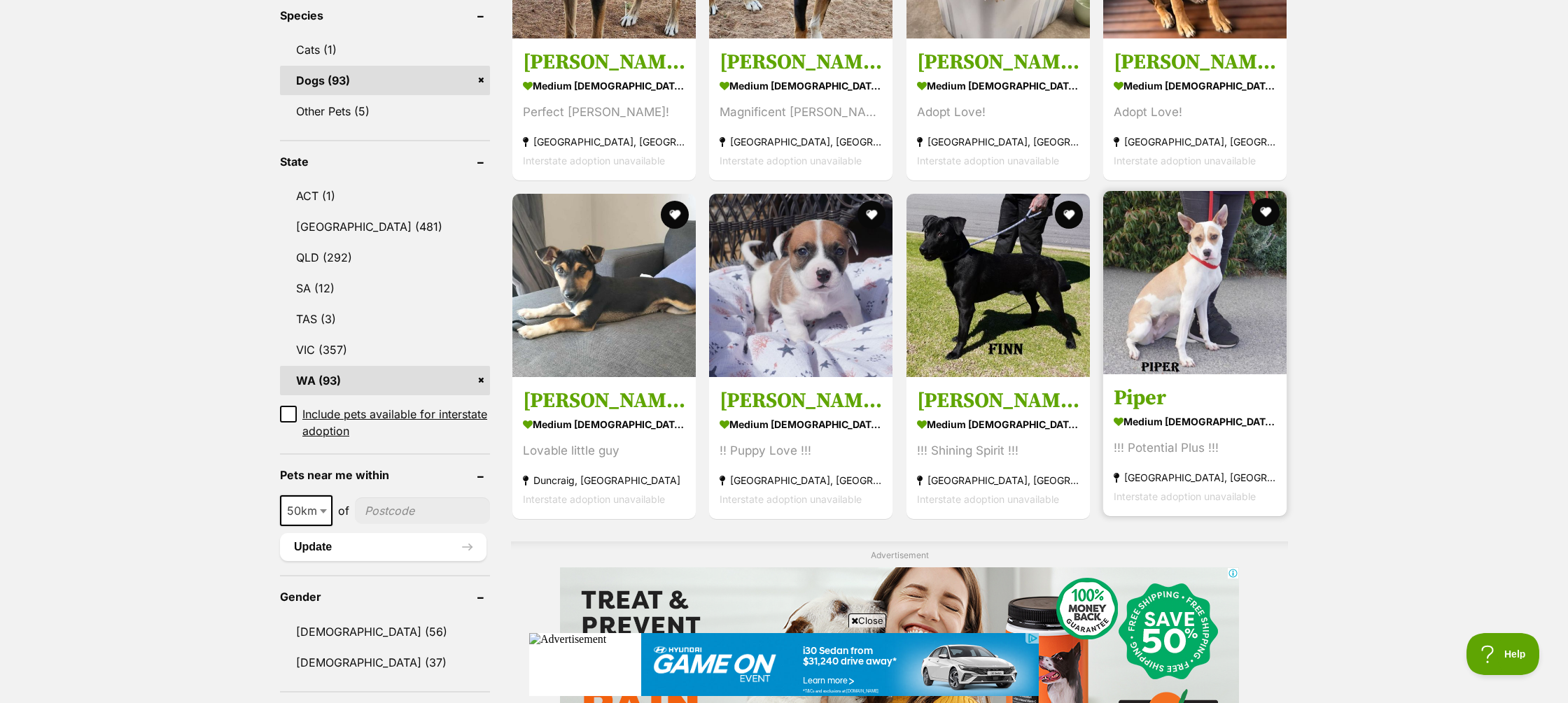
click at [1195, 411] on strong "medium [DEMOGRAPHIC_DATA] Dog" at bounding box center [1195, 421] width 162 height 20
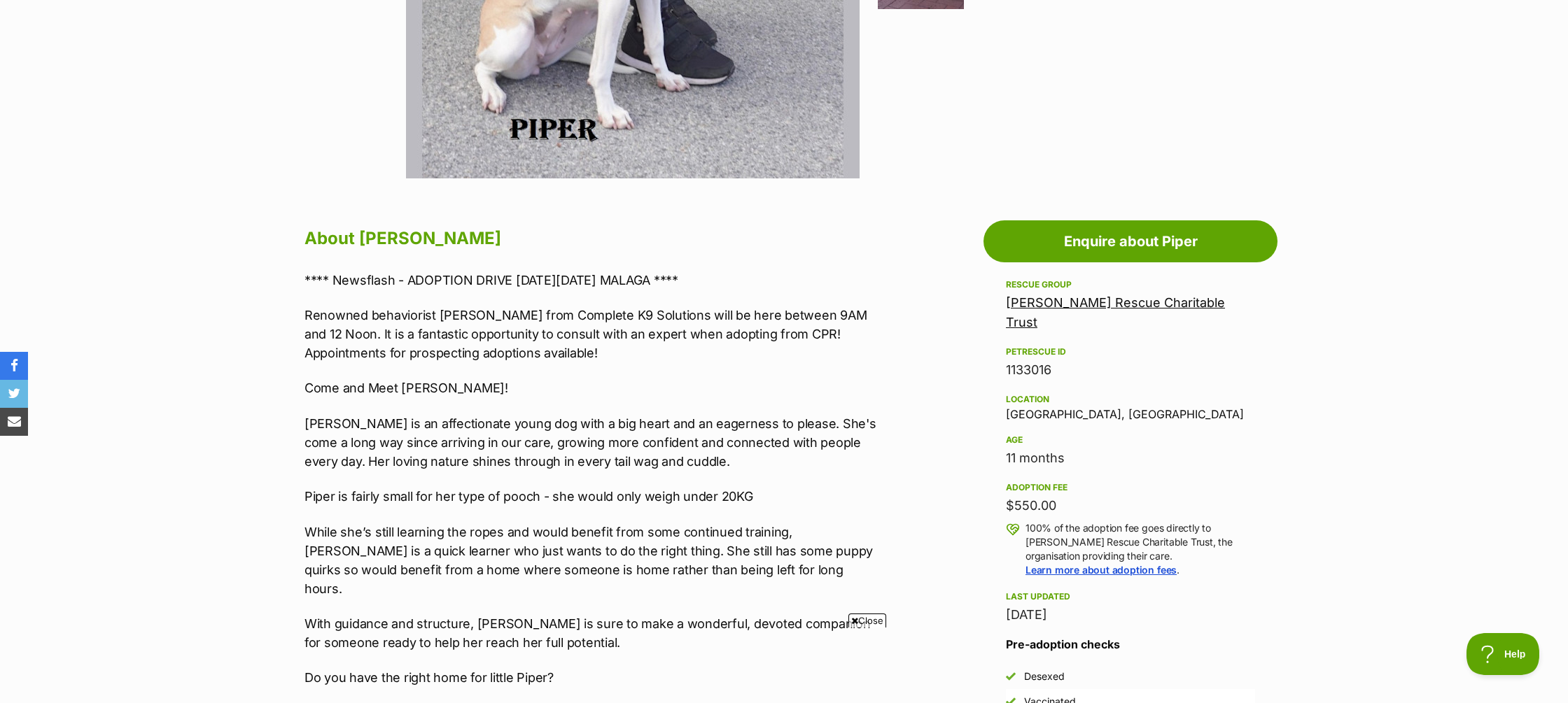
scroll to position [563, 0]
